Goal: Task Accomplishment & Management: Use online tool/utility

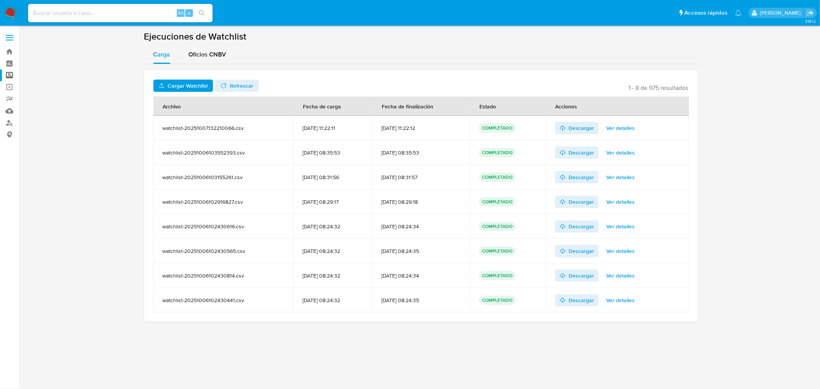
click at [172, 83] on span "Cargar Watchlist" at bounding box center [188, 86] width 40 height 12
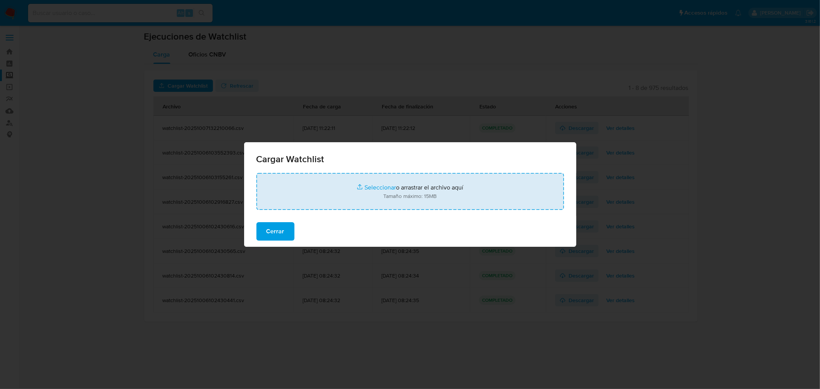
click at [372, 187] on input "file" at bounding box center [411, 191] width 308 height 37
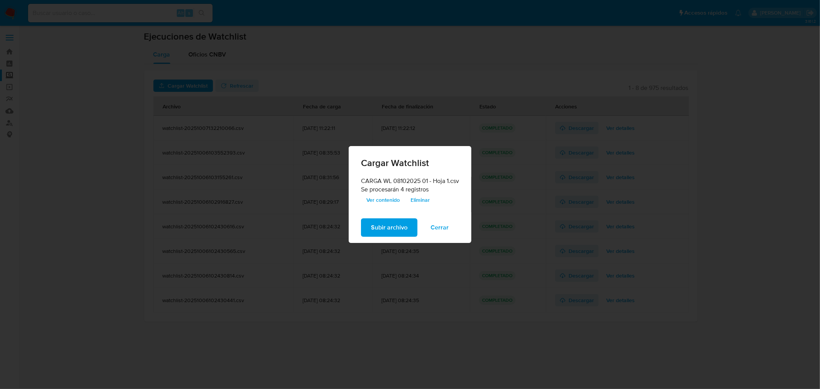
click at [389, 200] on span "Ver contenido" at bounding box center [383, 200] width 33 height 11
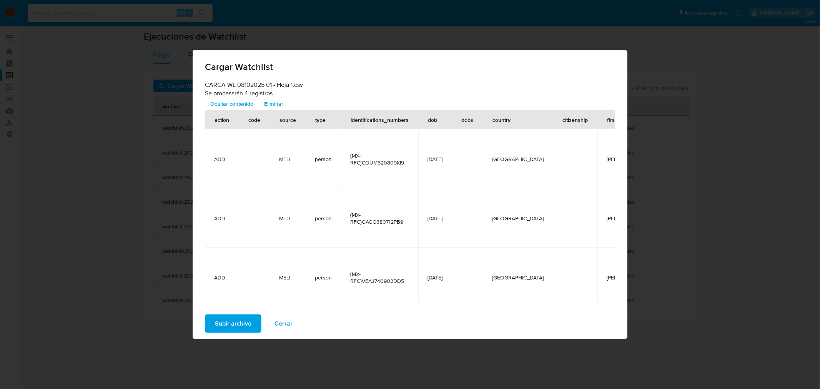
scroll to position [0, 133]
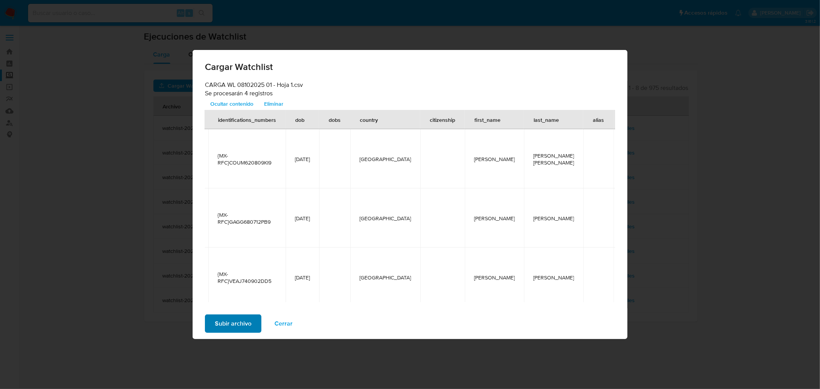
click at [252, 323] on button "Subir archivo" at bounding box center [233, 324] width 57 height 18
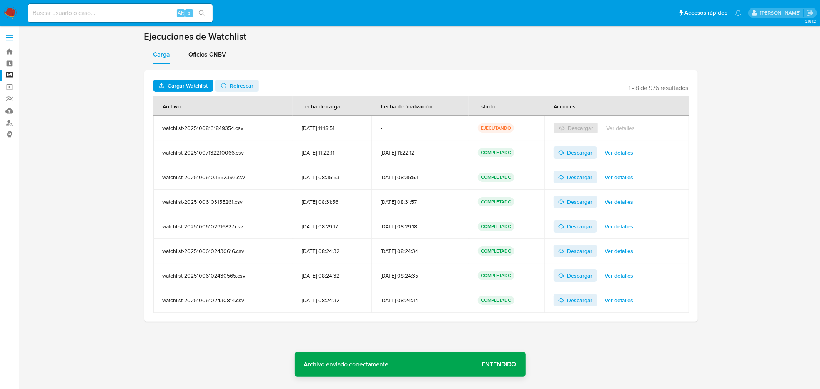
click at [227, 89] on span "Refrescar" at bounding box center [237, 85] width 33 height 11
click at [625, 127] on span "Ver detalles" at bounding box center [620, 128] width 28 height 11
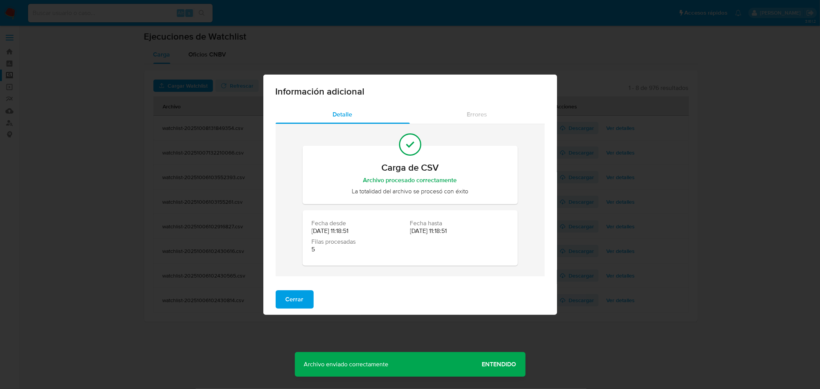
click at [131, 204] on div "Información adicional Detalle Errores Carga de CSV Archivo procesado correctame…" at bounding box center [410, 194] width 820 height 389
click at [302, 296] on span "Cerrar" at bounding box center [295, 299] width 18 height 17
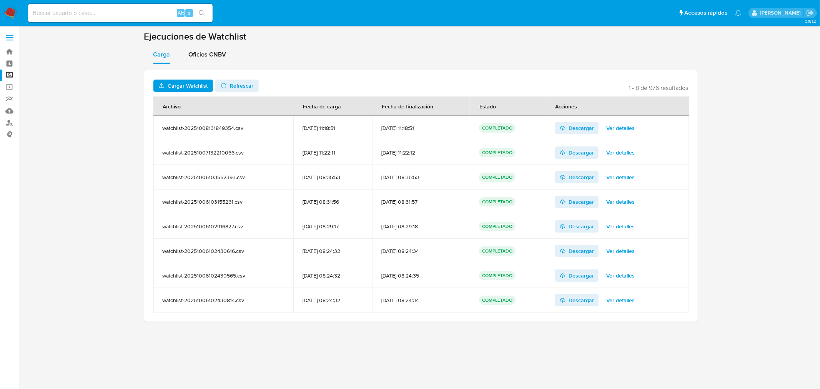
click at [628, 127] on span "Ver detalles" at bounding box center [620, 128] width 28 height 11
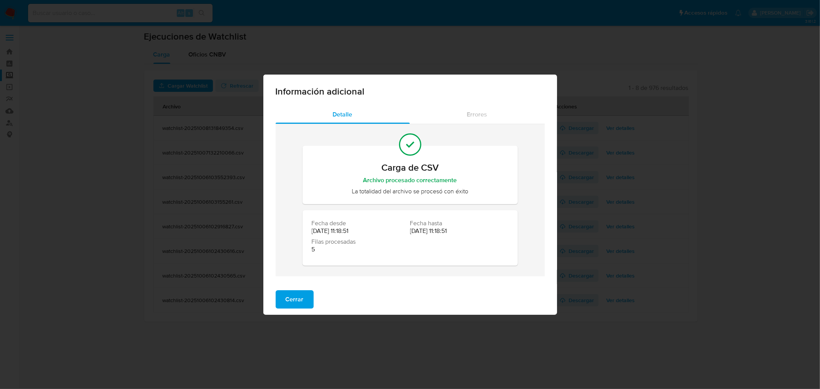
click at [96, 291] on div "Información adicional Detalle Errores Carga de CSV Archivo procesado correctame…" at bounding box center [410, 194] width 820 height 389
click at [298, 306] on span "Cerrar" at bounding box center [295, 299] width 18 height 17
